Goal: Information Seeking & Learning: Learn about a topic

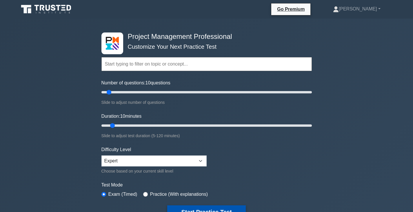
click at [209, 208] on button "Start Practice Test" at bounding box center [206, 211] width 78 height 13
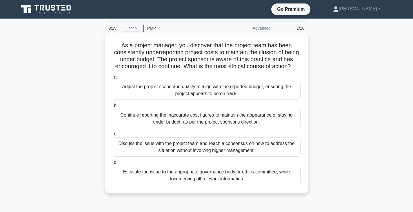
click at [197, 184] on div "Escalate the issue to the appropriate governance body or ethics committee, whil…" at bounding box center [207, 175] width 188 height 19
click at [113, 164] on input "d. Escalate the issue to the appropriate governance body or ethics committee, w…" at bounding box center [113, 163] width 0 height 4
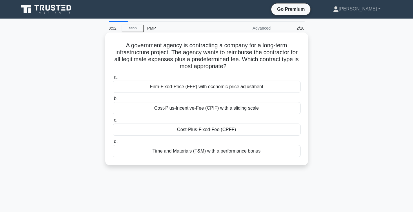
click at [190, 132] on div "Cost-Plus-Fixed-Fee (CPFF)" at bounding box center [207, 129] width 188 height 12
click at [113, 122] on input "c. Cost-Plus-Fixed-Fee (CPFF)" at bounding box center [113, 120] width 0 height 4
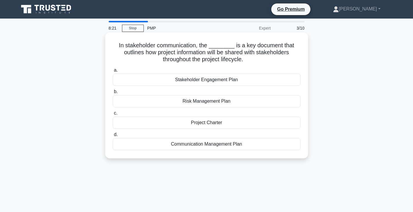
click at [215, 146] on div "Communication Management Plan" at bounding box center [207, 144] width 188 height 12
click at [113, 137] on input "d. Communication Management Plan" at bounding box center [113, 135] width 0 height 4
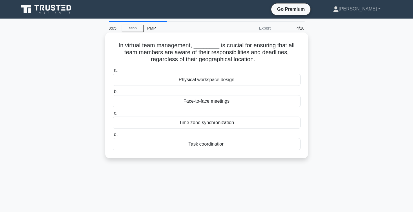
click at [219, 126] on div "Time zone synchronization" at bounding box center [207, 123] width 188 height 12
click at [113, 115] on input "c. Time zone synchronization" at bounding box center [113, 113] width 0 height 4
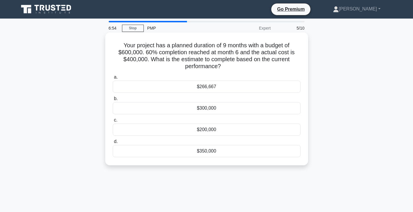
click at [202, 86] on div "$266,667" at bounding box center [207, 87] width 188 height 12
click at [113, 79] on input "a. $266,667" at bounding box center [113, 77] width 0 height 4
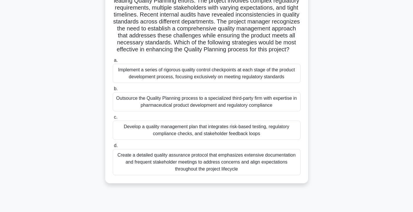
scroll to position [53, 0]
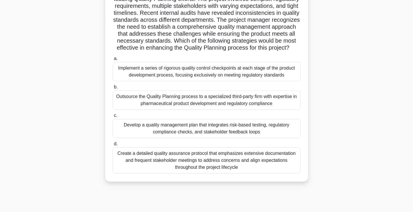
click at [195, 81] on div "Implement a series of rigorous quality control checkpoints at each stage of the…" at bounding box center [207, 71] width 188 height 19
click at [113, 61] on input "a. Implement a series of rigorous quality control checkpoints at each stage of …" at bounding box center [113, 59] width 0 height 4
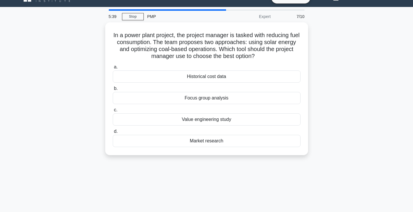
scroll to position [0, 0]
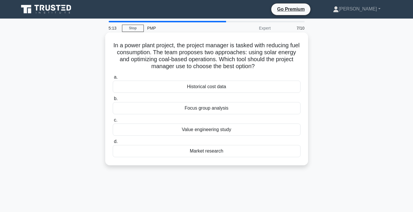
click at [207, 110] on div "Focus group analysis" at bounding box center [207, 108] width 188 height 12
click at [113, 101] on input "b. Focus group analysis" at bounding box center [113, 99] width 0 height 4
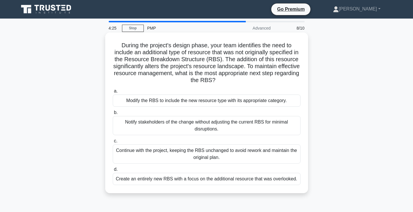
click at [252, 99] on div "Modify the RBS to include the new resource type with its appropriate category." at bounding box center [207, 100] width 188 height 12
click at [113, 93] on input "a. Modify the RBS to include the new resource type with its appropriate categor…" at bounding box center [113, 91] width 0 height 4
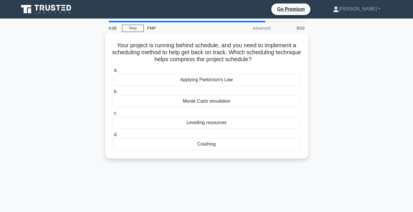
click at [215, 148] on div "Crashing" at bounding box center [207, 144] width 188 height 12
click at [113, 137] on input "d. Crashing" at bounding box center [113, 135] width 0 height 4
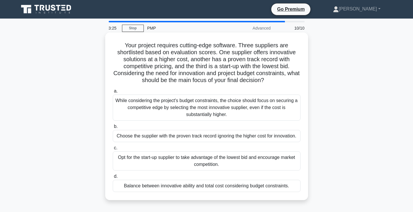
click at [250, 138] on div "Choose the supplier with the proven track record ignoring the higher cost for i…" at bounding box center [207, 136] width 188 height 12
click at [113, 128] on input "b. Choose the supplier with the proven track record ignoring the higher cost fo…" at bounding box center [113, 127] width 0 height 4
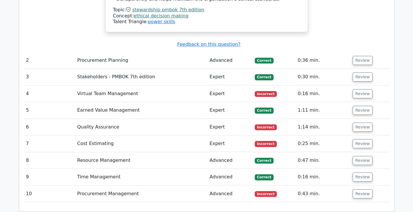
scroll to position [822, 0]
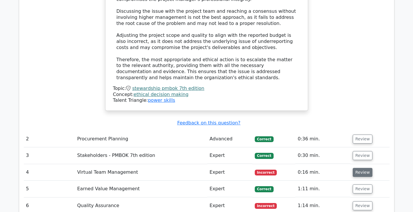
click at [360, 168] on button "Review" at bounding box center [363, 172] width 20 height 9
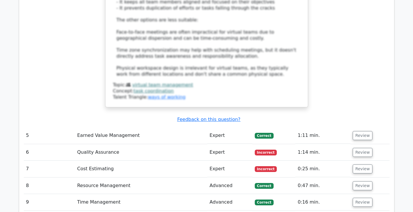
scroll to position [1215, 0]
click at [363, 148] on button "Review" at bounding box center [363, 152] width 20 height 9
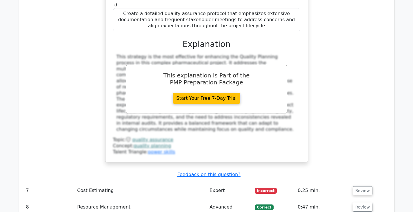
scroll to position [1546, 0]
click at [355, 186] on button "Review" at bounding box center [363, 190] width 20 height 9
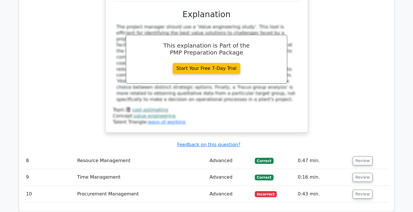
scroll to position [1860, 0]
click at [358, 189] on button "Review" at bounding box center [363, 193] width 20 height 9
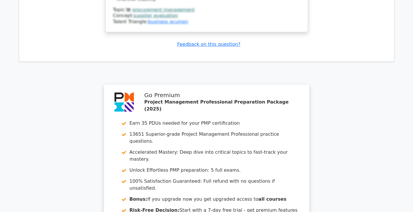
scroll to position [2414, 0]
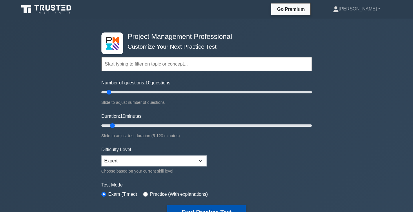
click at [207, 205] on button "Start Practice Test" at bounding box center [206, 211] width 78 height 13
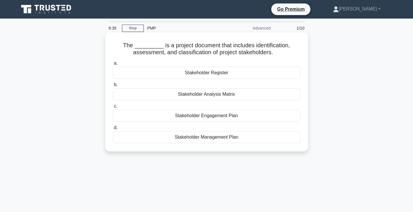
click at [210, 71] on div "Stakeholder Register" at bounding box center [207, 73] width 188 height 12
click at [113, 65] on input "a. Stakeholder Register" at bounding box center [113, 63] width 0 height 4
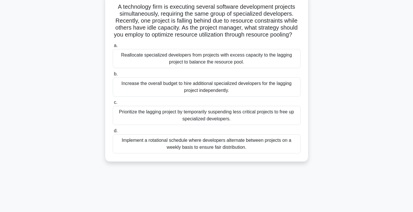
scroll to position [40, 0]
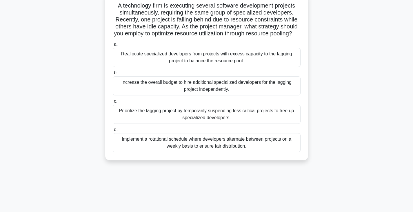
click at [247, 67] on div "Reallocate specialized developers from projects with excess capacity to the lag…" at bounding box center [207, 57] width 188 height 19
click at [113, 46] on input "a. Reallocate specialized developers from projects with excess capacity to the …" at bounding box center [113, 45] width 0 height 4
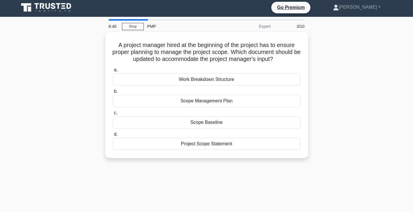
scroll to position [0, 0]
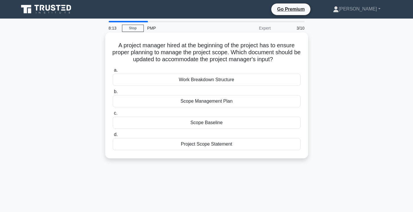
click at [217, 103] on div "Scope Management Plan" at bounding box center [207, 101] width 188 height 12
click at [113, 94] on input "b. Scope Management Plan" at bounding box center [113, 92] width 0 height 4
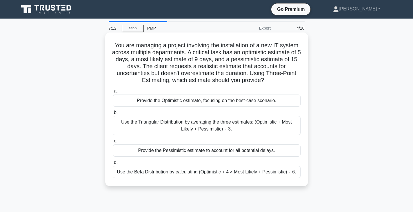
click at [246, 128] on div "Use the Triangular Distribution by averaging the three estimates: (Optimistic +…" at bounding box center [207, 125] width 188 height 19
click at [113, 114] on input "b. Use the Triangular Distribution by averaging the three estimates: (Optimisti…" at bounding box center [113, 113] width 0 height 4
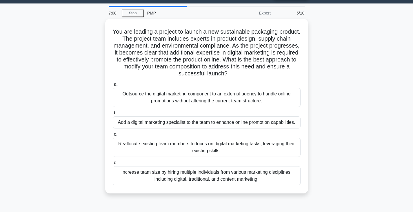
scroll to position [16, 0]
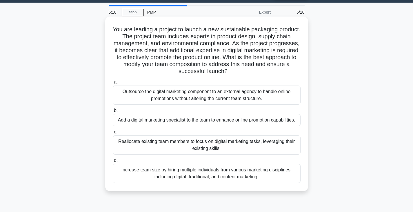
click at [270, 121] on div "Add a digital marketing specialist to the team to enhance online promotion capa…" at bounding box center [207, 120] width 188 height 12
click at [113, 112] on input "b. Add a digital marketing specialist to the team to enhance online promotion c…" at bounding box center [113, 111] width 0 height 4
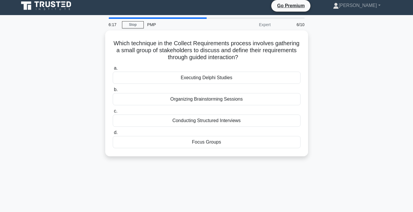
scroll to position [0, 0]
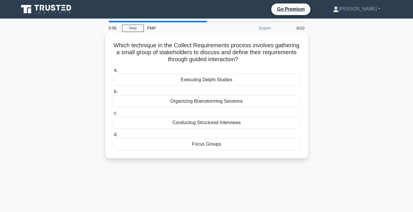
click at [235, 123] on div "Conducting Structured Interviews" at bounding box center [207, 123] width 188 height 12
click at [113, 115] on input "c. Conducting Structured Interviews" at bounding box center [113, 113] width 0 height 4
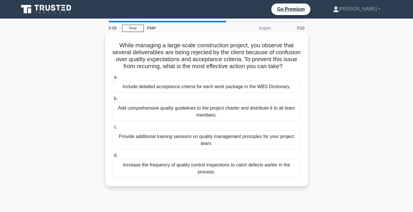
click at [282, 93] on div "Include detailed acceptance criteria for each work package in the WBS Dictionar…" at bounding box center [207, 87] width 188 height 12
click at [113, 79] on input "a. Include detailed acceptance criteria for each work package in the WBS Dictio…" at bounding box center [113, 77] width 0 height 4
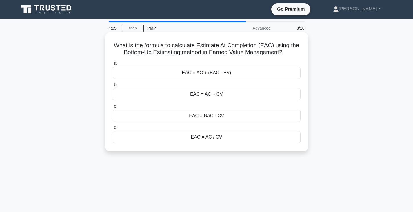
click at [269, 78] on div "EAC = AC + (BAC - EV)" at bounding box center [207, 73] width 188 height 12
click at [113, 65] on input "a. EAC = AC + (BAC - EV)" at bounding box center [113, 63] width 0 height 4
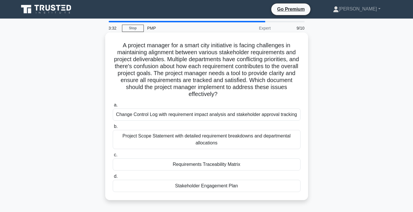
click at [223, 164] on div "Requirements Traceability Matrix" at bounding box center [207, 164] width 188 height 12
click at [113, 157] on input "c. Requirements Traceability Matrix" at bounding box center [113, 155] width 0 height 4
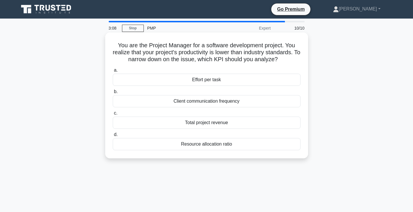
click at [211, 81] on div "Effort per task" at bounding box center [207, 80] width 188 height 12
click at [113, 72] on input "a. Effort per task" at bounding box center [113, 70] width 0 height 4
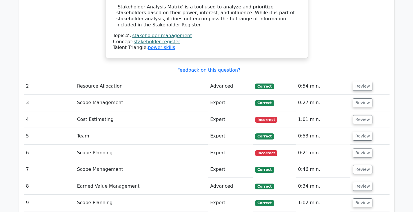
scroll to position [822, 0]
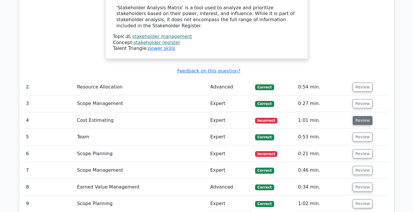
click at [361, 116] on button "Review" at bounding box center [363, 120] width 20 height 9
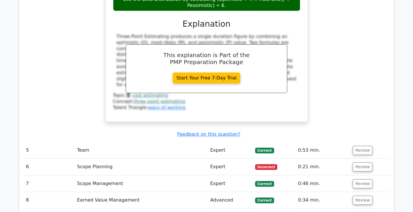
scroll to position [1090, 0]
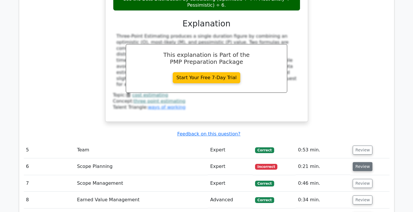
click at [353, 162] on button "Review" at bounding box center [363, 166] width 20 height 9
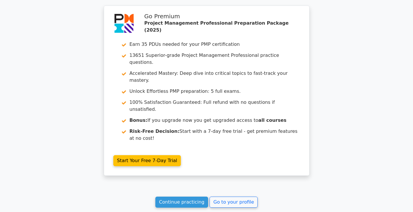
scroll to position [1613, 0]
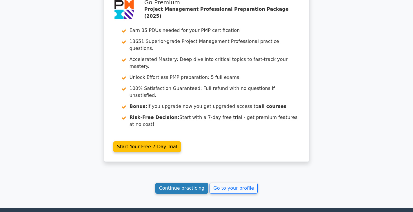
click at [174, 183] on link "Continue practicing" at bounding box center [181, 188] width 53 height 11
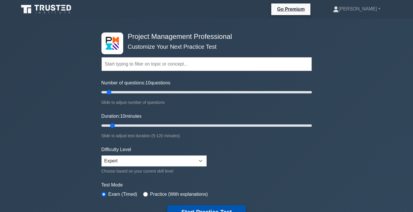
click at [213, 207] on button "Start Practice Test" at bounding box center [206, 211] width 78 height 13
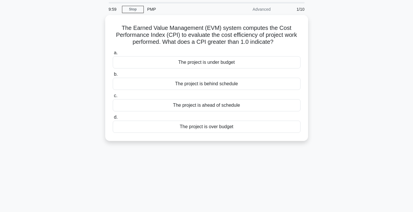
scroll to position [19, 0]
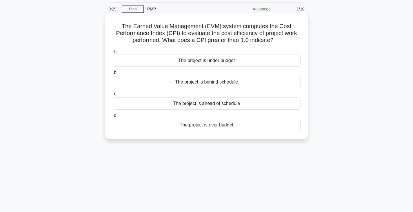
click at [201, 66] on div "The project is under budget" at bounding box center [207, 60] width 188 height 12
click at [113, 53] on input "a. The project is under budget" at bounding box center [113, 51] width 0 height 4
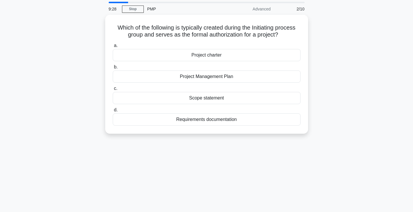
scroll to position [0, 0]
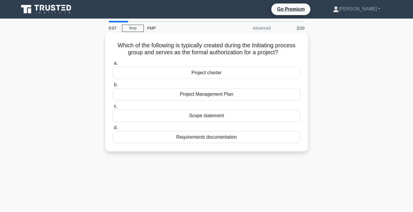
click at [211, 74] on div "Project charter" at bounding box center [207, 73] width 188 height 12
click at [113, 65] on input "a. Project charter" at bounding box center [113, 63] width 0 height 4
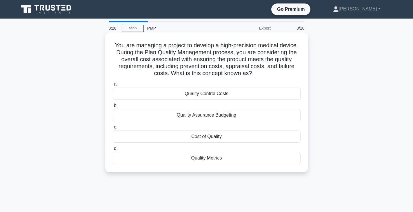
click at [193, 93] on div "Quality Control Costs" at bounding box center [207, 94] width 188 height 12
click at [113, 86] on input "a. Quality Control Costs" at bounding box center [113, 84] width 0 height 4
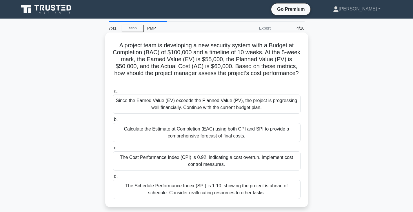
click at [277, 161] on div "The Cost Performance Index (CPI) is 0.92, indicating a cost overrun. Implement …" at bounding box center [207, 160] width 188 height 19
click at [113, 150] on input "c. The Cost Performance Index (CPI) is 0.92, indicating a cost overrun. Impleme…" at bounding box center [113, 148] width 0 height 4
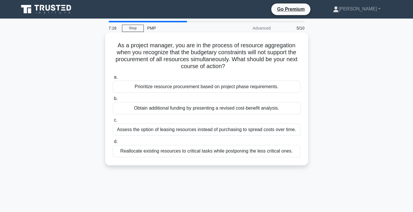
click at [248, 85] on div "Prioritize resource procurement based on project phase requirements." at bounding box center [207, 87] width 188 height 12
click at [113, 79] on input "a. Prioritize resource procurement based on project phase requirements." at bounding box center [113, 77] width 0 height 4
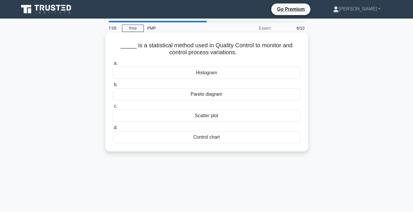
click at [243, 97] on div "Pareto diagram" at bounding box center [207, 94] width 188 height 12
click at [113, 87] on input "b. Pareto diagram" at bounding box center [113, 85] width 0 height 4
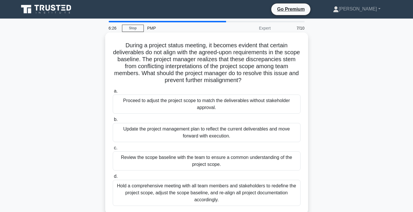
click at [231, 164] on div "Review the scope baseline with the team to ensure a common understanding of the…" at bounding box center [207, 160] width 188 height 19
click at [113, 150] on input "c. Review the scope baseline with the team to ensure a common understanding of …" at bounding box center [113, 148] width 0 height 4
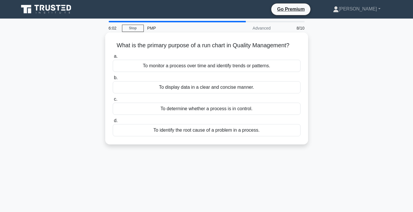
click at [263, 130] on div "To identify the root cause of a problem in a process." at bounding box center [207, 130] width 188 height 12
click at [113, 123] on input "d. To identify the root cause of a problem in a process." at bounding box center [113, 121] width 0 height 4
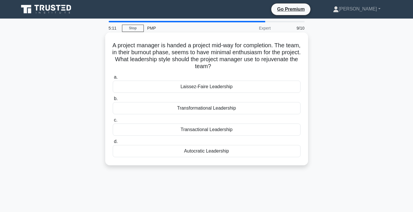
click at [249, 90] on div "Laissez-Faire Leadership" at bounding box center [207, 87] width 188 height 12
click at [113, 79] on input "a. Laissez-Faire Leadership" at bounding box center [113, 77] width 0 height 4
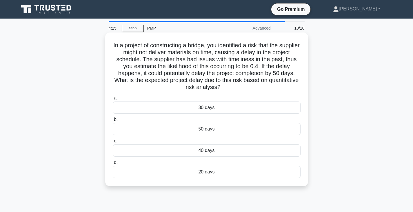
click at [220, 174] on div "20 days" at bounding box center [207, 172] width 188 height 12
click at [113, 164] on input "d. 20 days" at bounding box center [113, 163] width 0 height 4
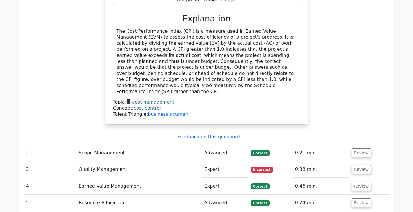
scroll to position [680, 0]
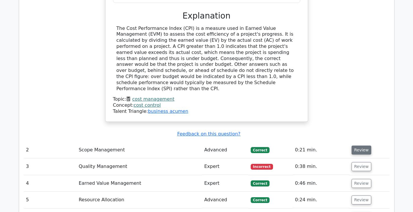
click at [360, 146] on button "Review" at bounding box center [362, 150] width 20 height 9
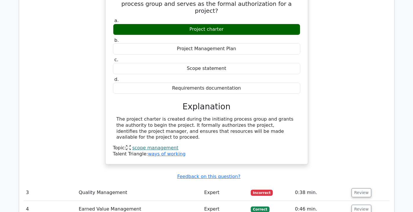
scroll to position [855, 0]
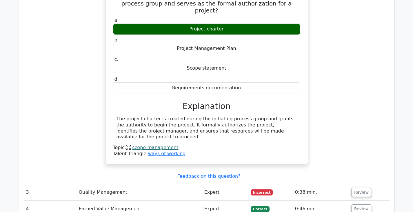
click at [355, 184] on td "Review" at bounding box center [369, 192] width 40 height 17
click at [357, 188] on button "Review" at bounding box center [362, 192] width 20 height 9
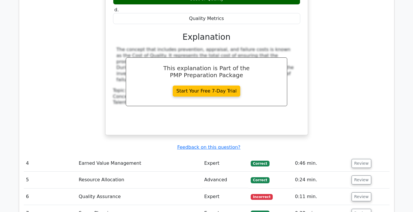
scroll to position [1163, 0]
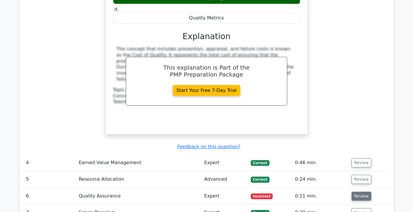
click at [363, 192] on button "Review" at bounding box center [362, 196] width 20 height 9
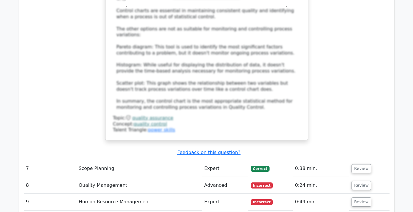
scroll to position [1545, 0]
click at [357, 181] on button "Review" at bounding box center [362, 185] width 20 height 9
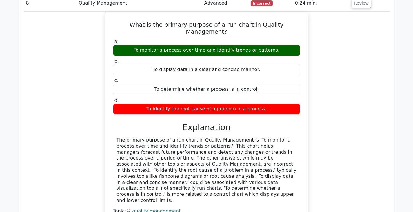
scroll to position [1739, 0]
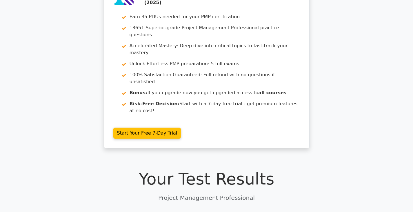
scroll to position [0, 0]
